Goal: Information Seeking & Learning: Learn about a topic

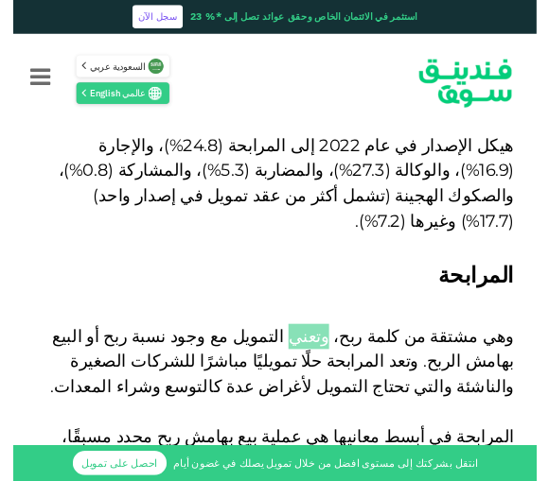
scroll to position [1265, 0]
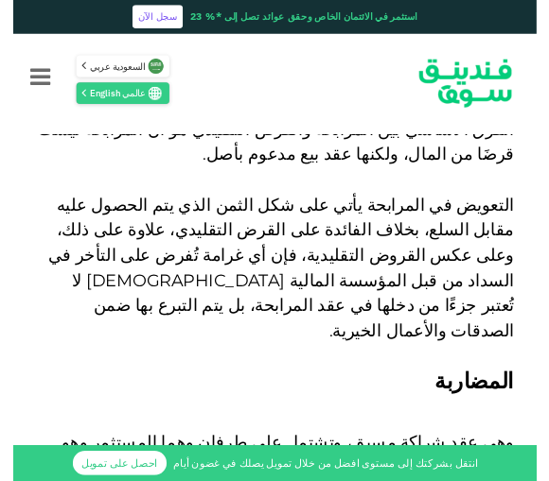
scroll to position [2084, 0]
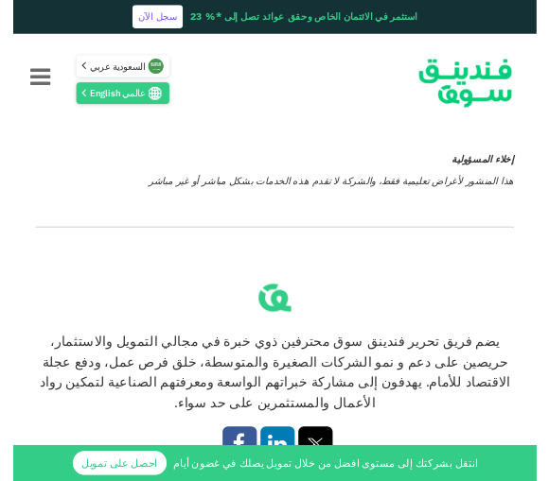
scroll to position [5869, 0]
